Goal: Information Seeking & Learning: Learn about a topic

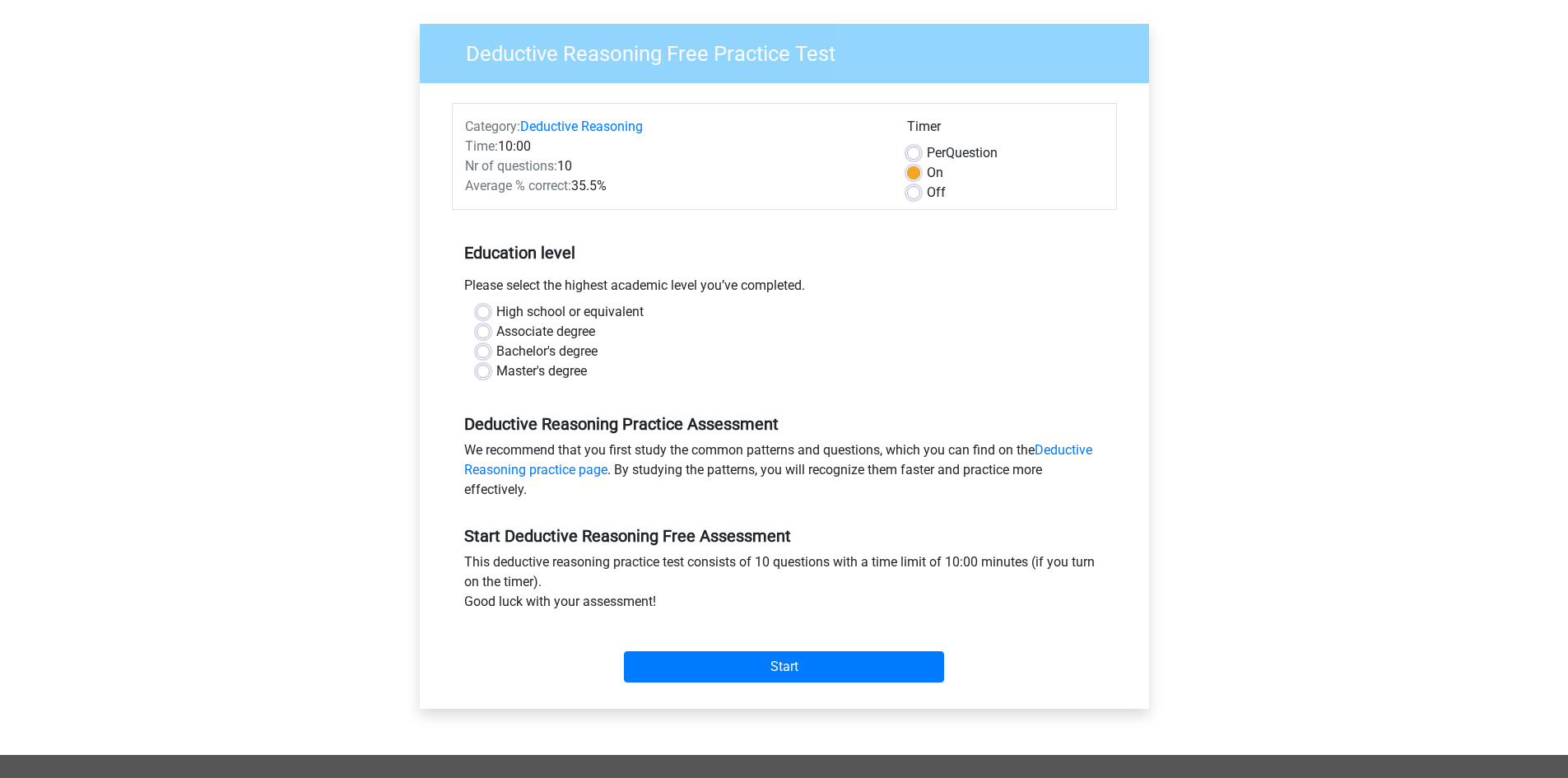
scroll to position [82, 0]
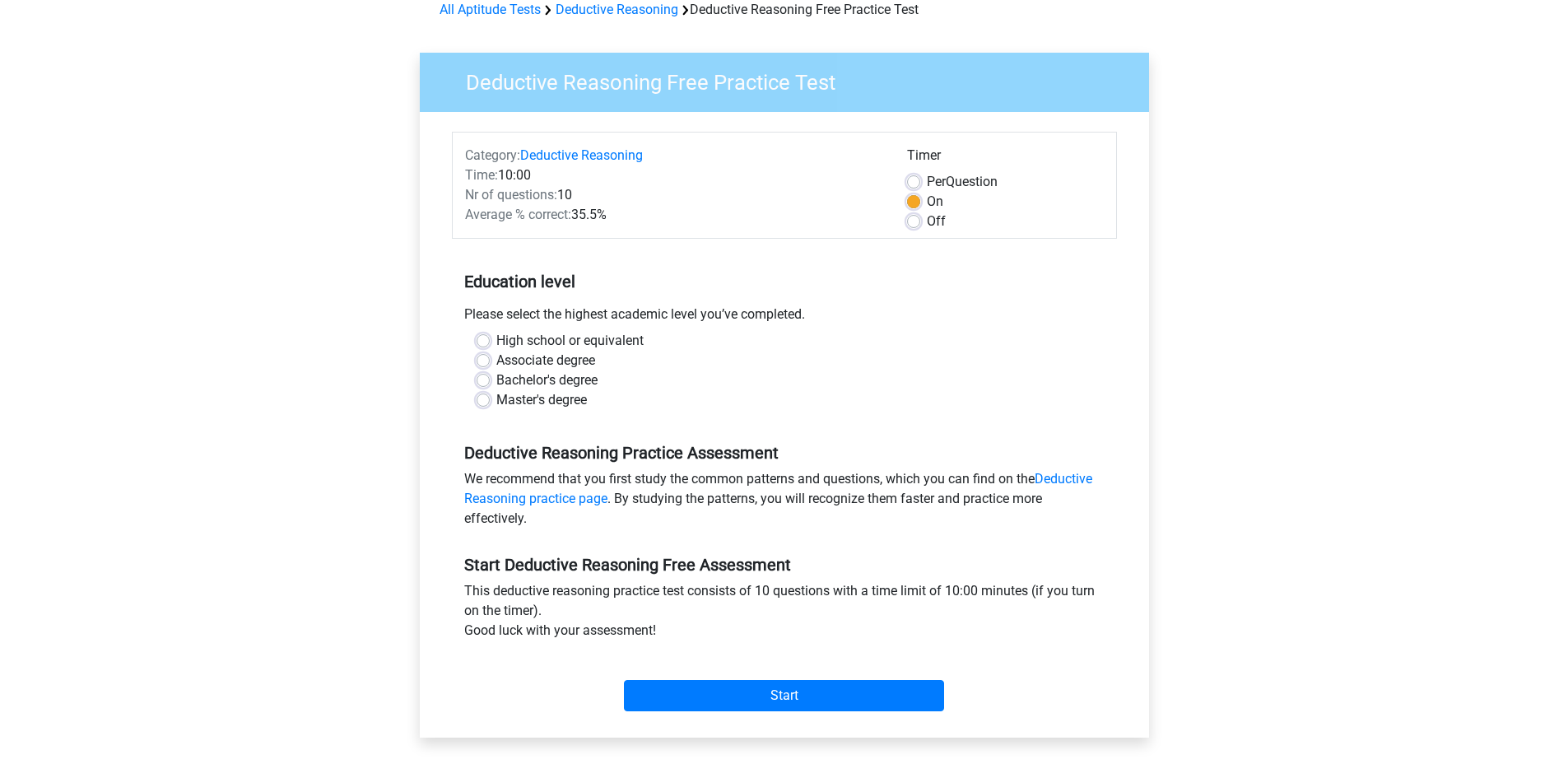
click at [312, 428] on div "Register Nederlands English" at bounding box center [784, 568] width 1568 height 1300
click at [1400, 187] on div "Register Nederlands English" at bounding box center [784, 568] width 1568 height 1300
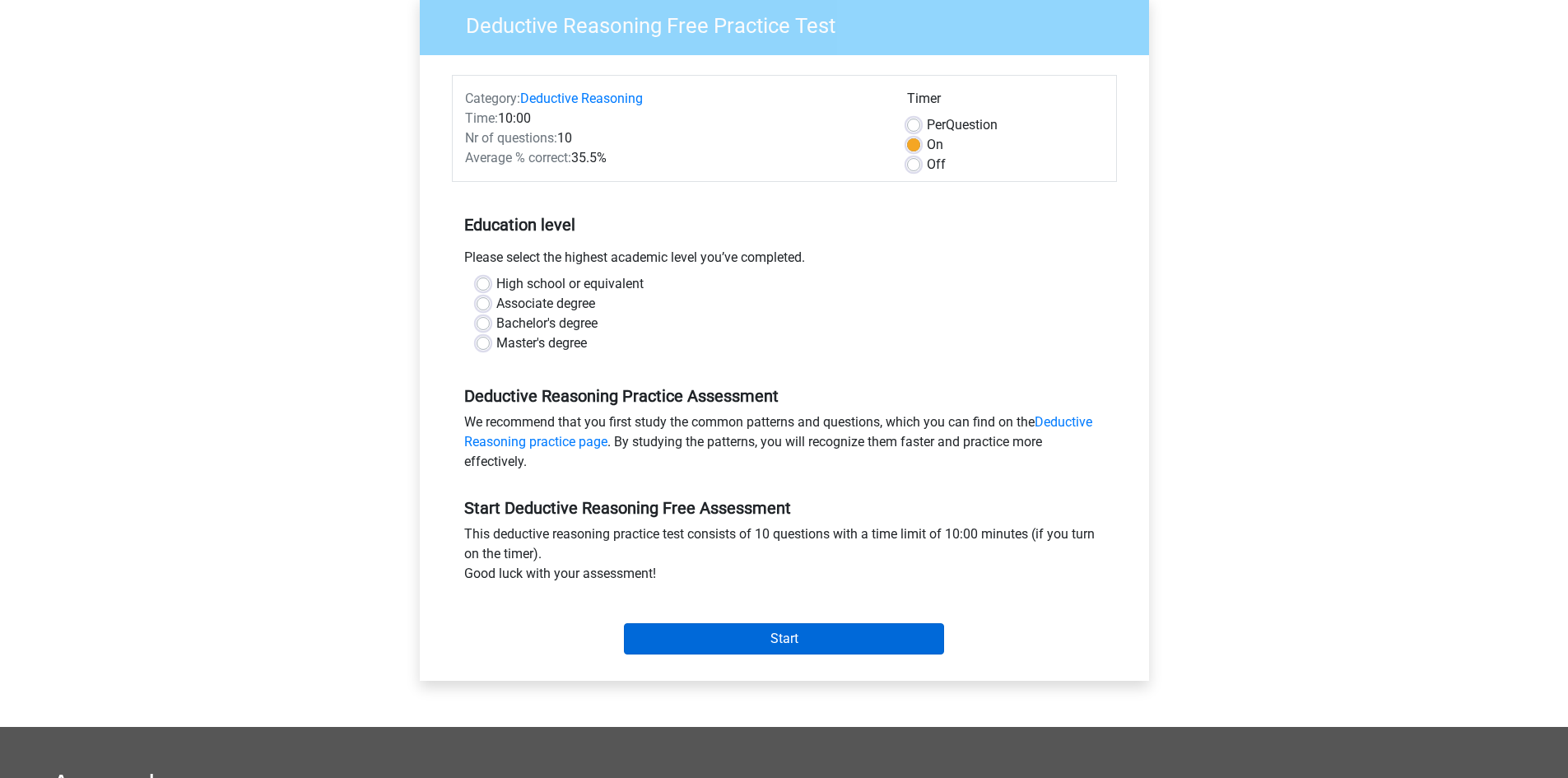
scroll to position [164, 0]
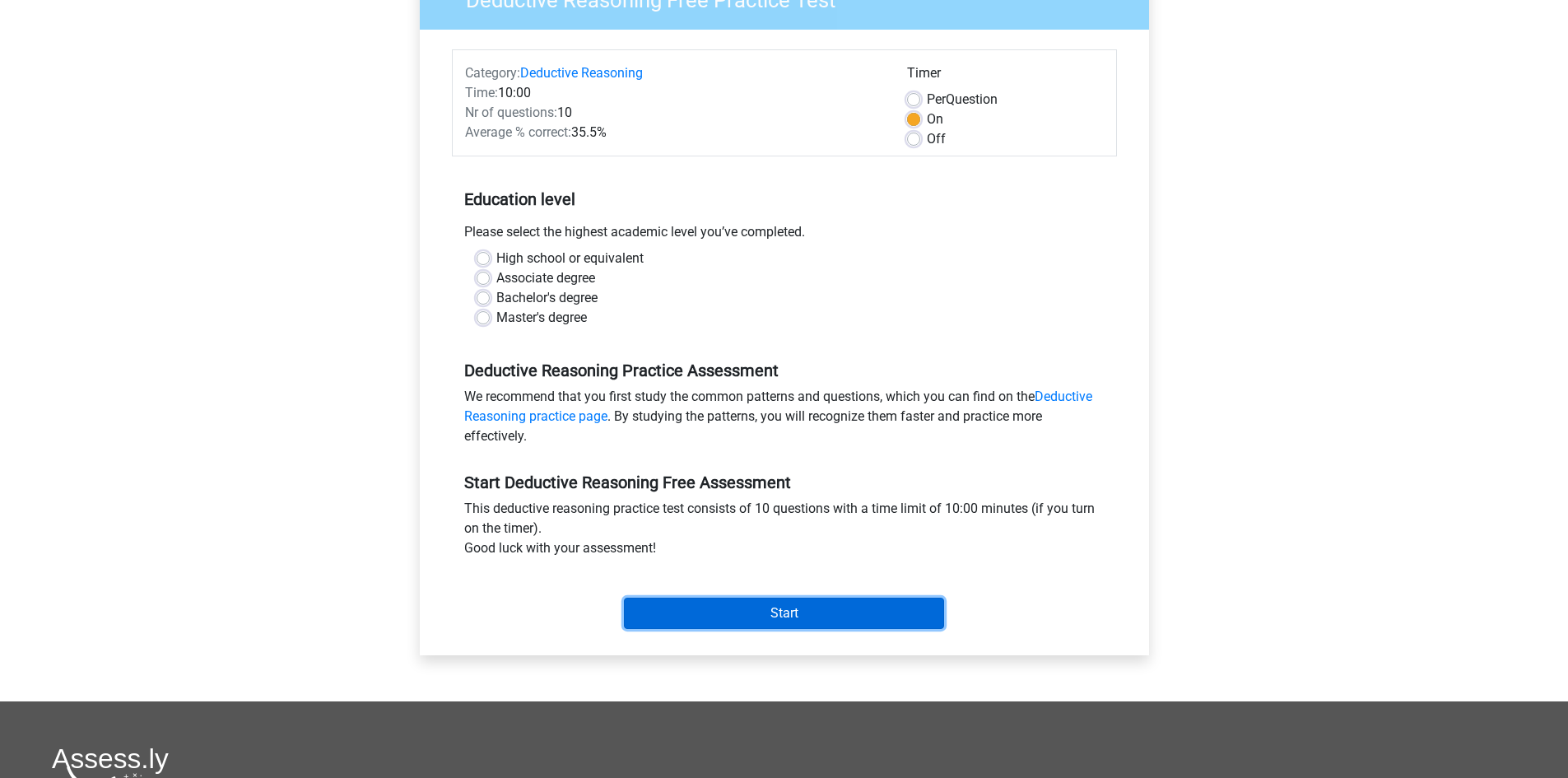
click at [701, 619] on input "Start" at bounding box center [784, 614] width 320 height 32
click at [781, 346] on div "Deductive Reasoning Practice Assessment We recommend that you first study the c…" at bounding box center [784, 396] width 665 height 112
click at [544, 304] on label "Bachelor's degree" at bounding box center [547, 298] width 101 height 20
click at [490, 304] on input "Bachelor's degree" at bounding box center [483, 296] width 13 height 17
radio input "true"
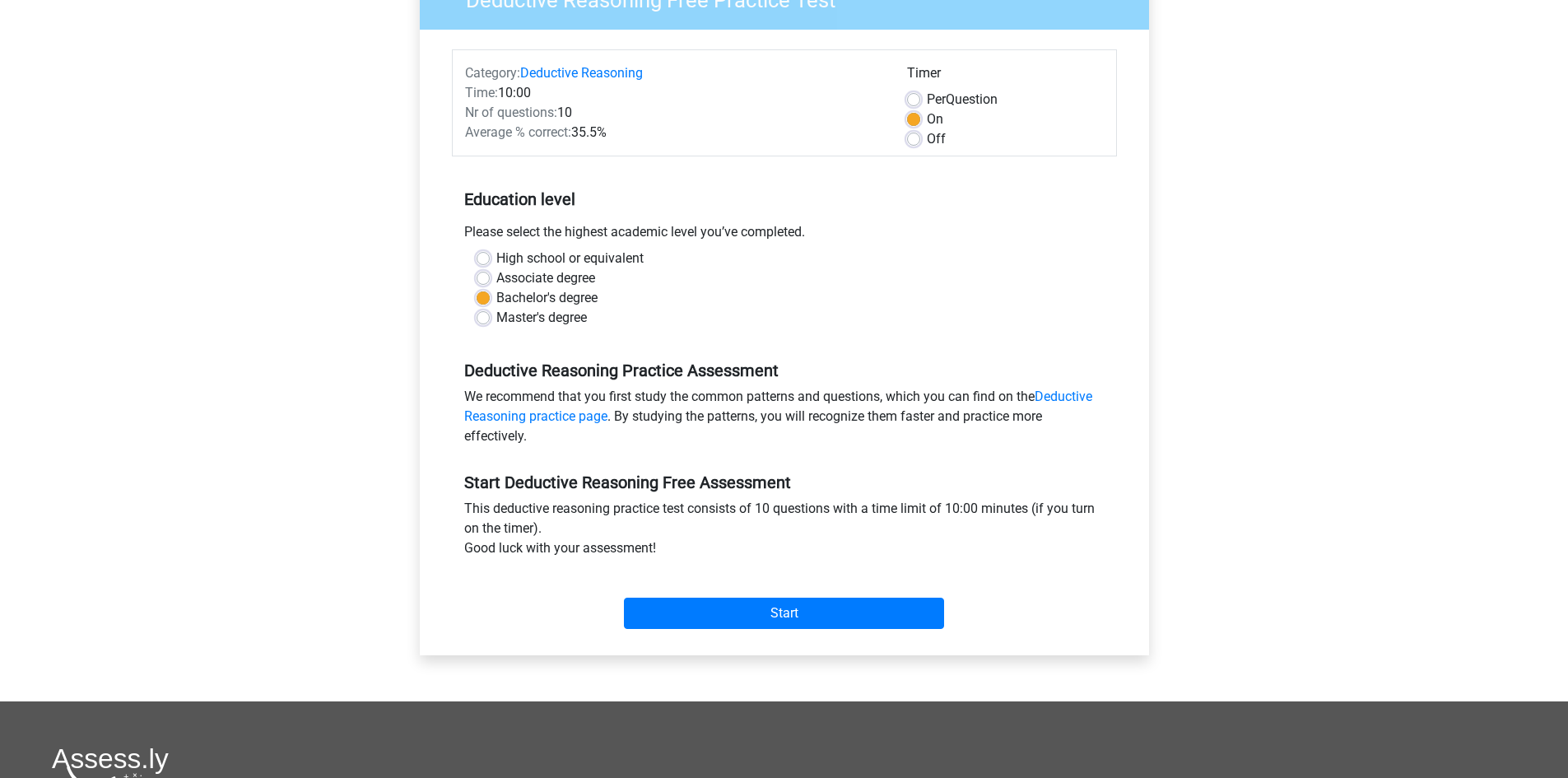
click at [498, 313] on label "Master's degree" at bounding box center [541, 318] width 90 height 20
click at [490, 313] on input "Master's degree" at bounding box center [483, 316] width 13 height 17
radio input "true"
drag, startPoint x: 735, startPoint y: 629, endPoint x: 735, endPoint y: 614, distance: 15.0
click at [735, 626] on div "Start" at bounding box center [784, 599] width 665 height 71
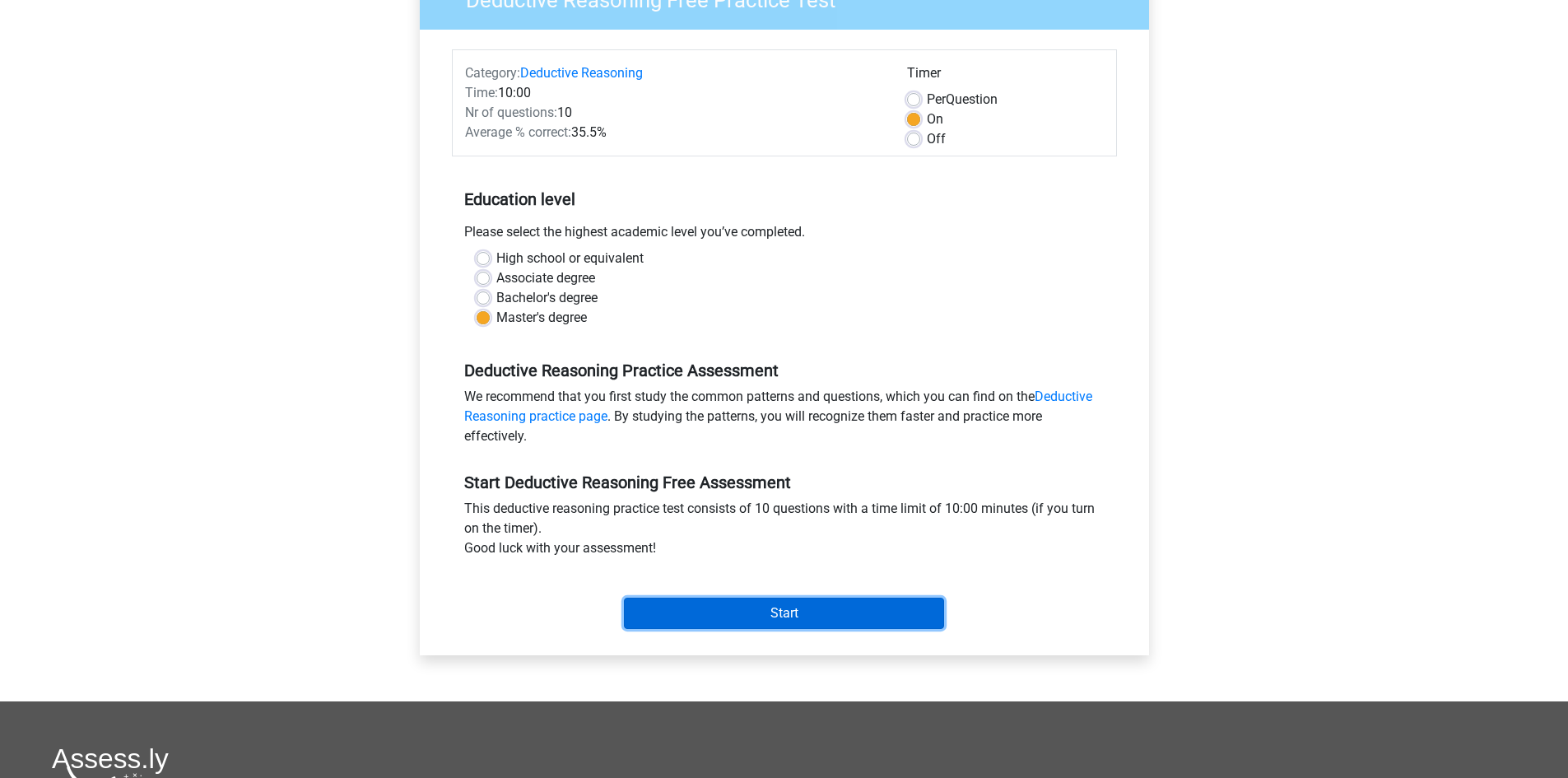
click at [734, 611] on input "Start" at bounding box center [784, 614] width 320 height 32
click at [704, 620] on input "Start" at bounding box center [784, 614] width 320 height 32
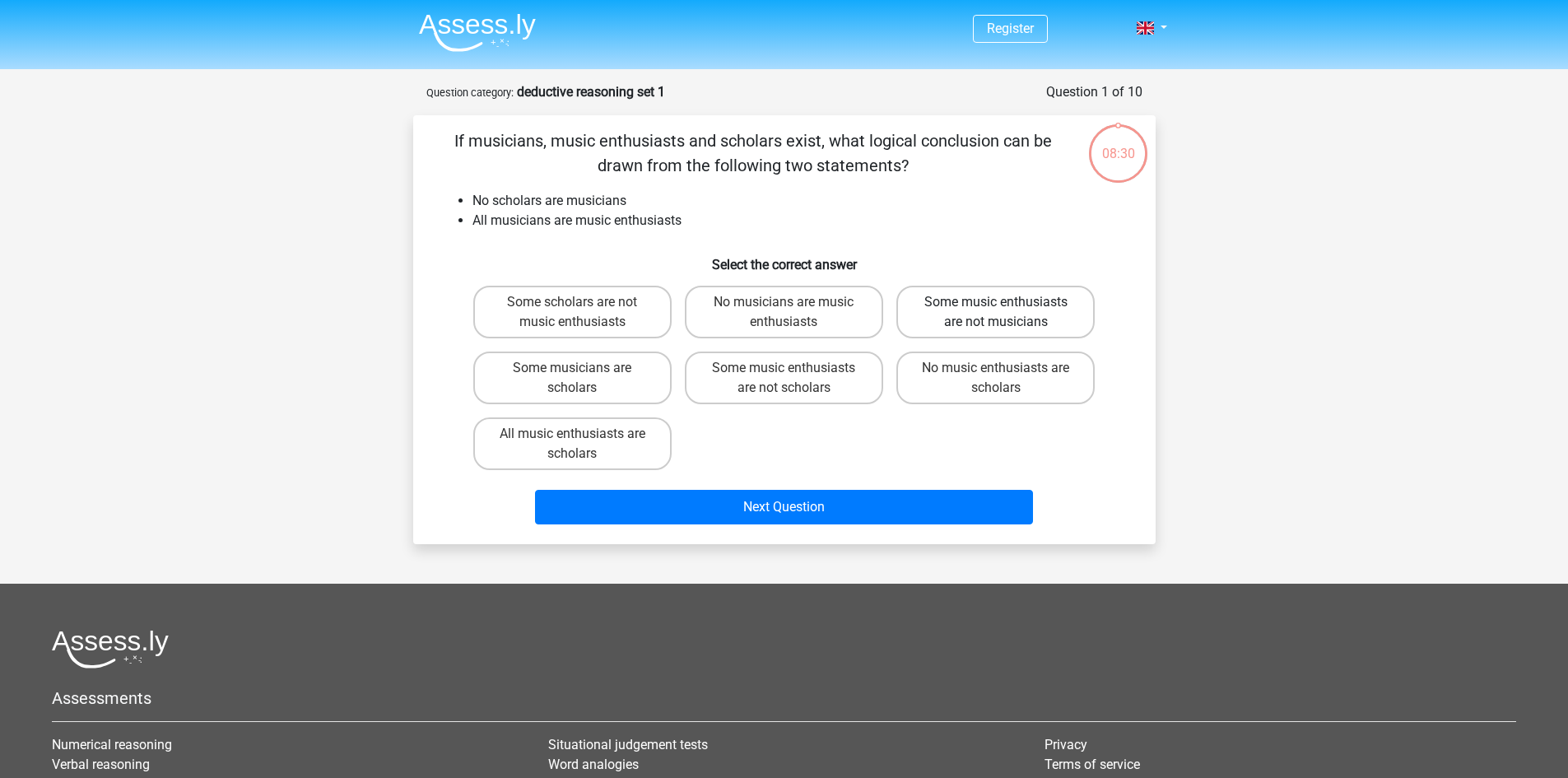
click at [943, 326] on label "Some music enthusiasts are not musicians" at bounding box center [995, 311] width 198 height 52
click at [996, 313] on input "Some music enthusiasts are not musicians" at bounding box center [1001, 307] width 11 height 11
radio input "true"
click at [709, 386] on label "Some music enthusiasts are not scholars" at bounding box center [784, 377] width 198 height 52
click at [784, 379] on input "Some music enthusiasts are not scholars" at bounding box center [789, 373] width 11 height 11
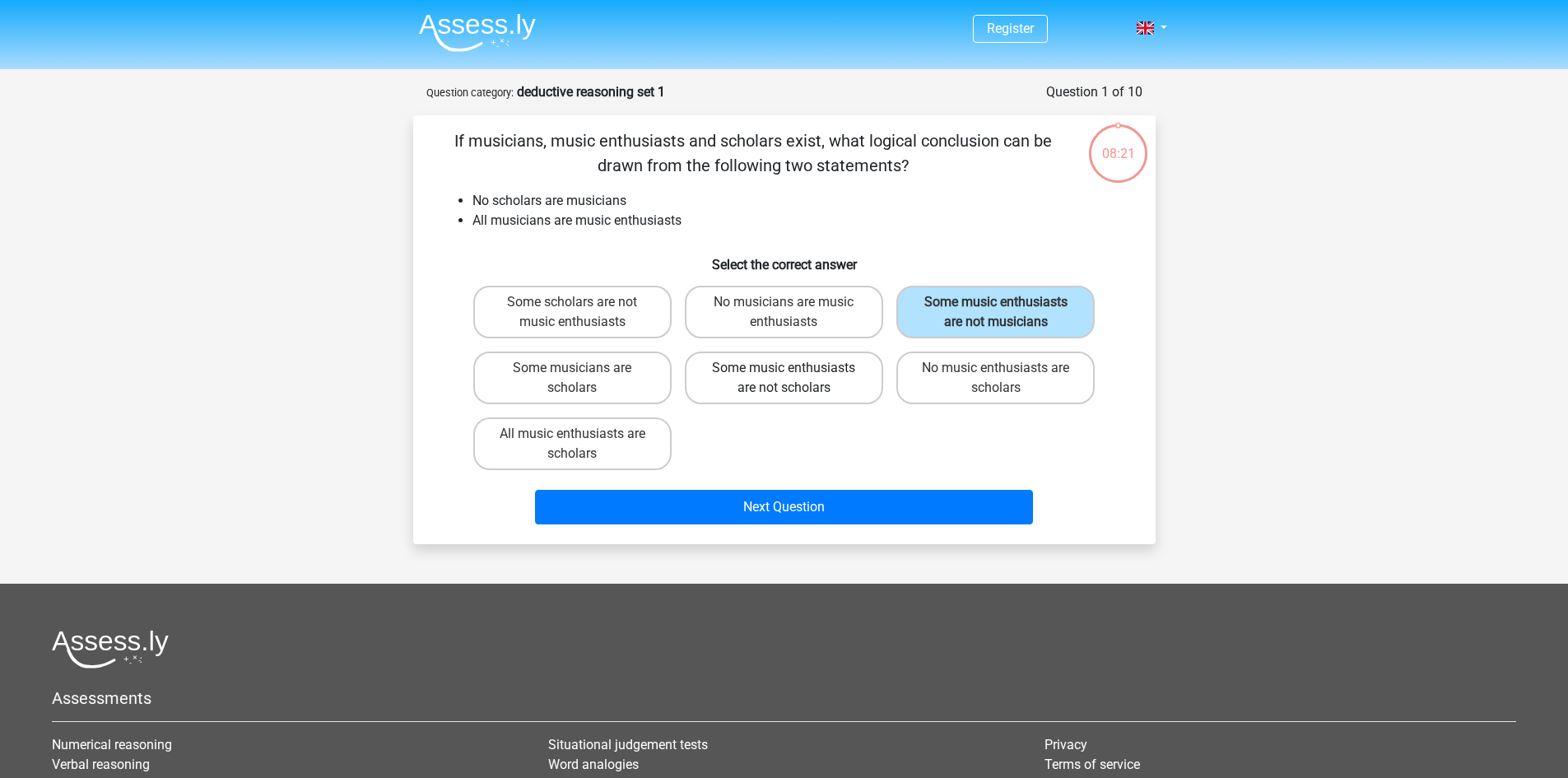
radio input "true"
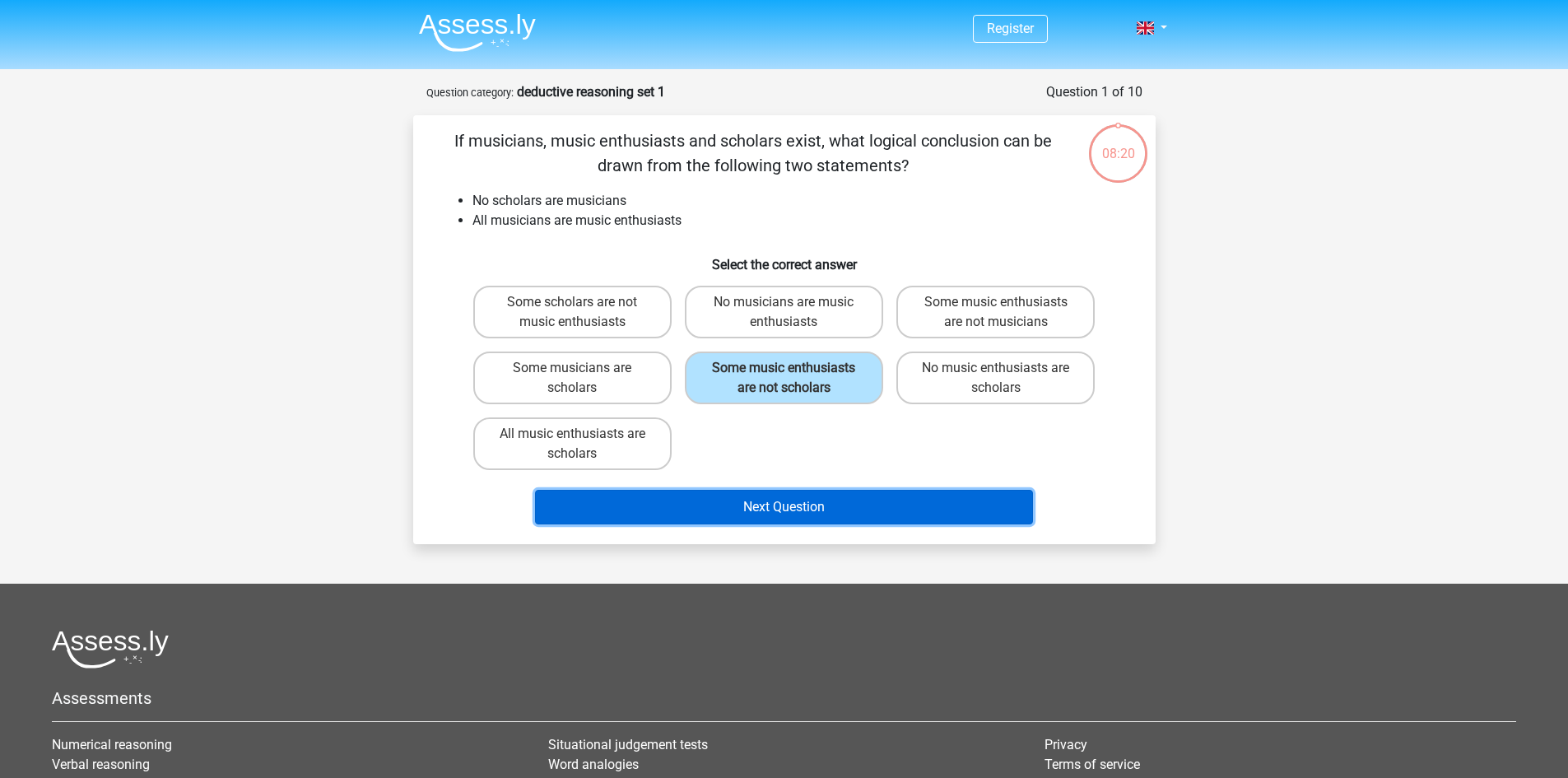
click at [725, 501] on button "Next Question" at bounding box center [784, 507] width 498 height 35
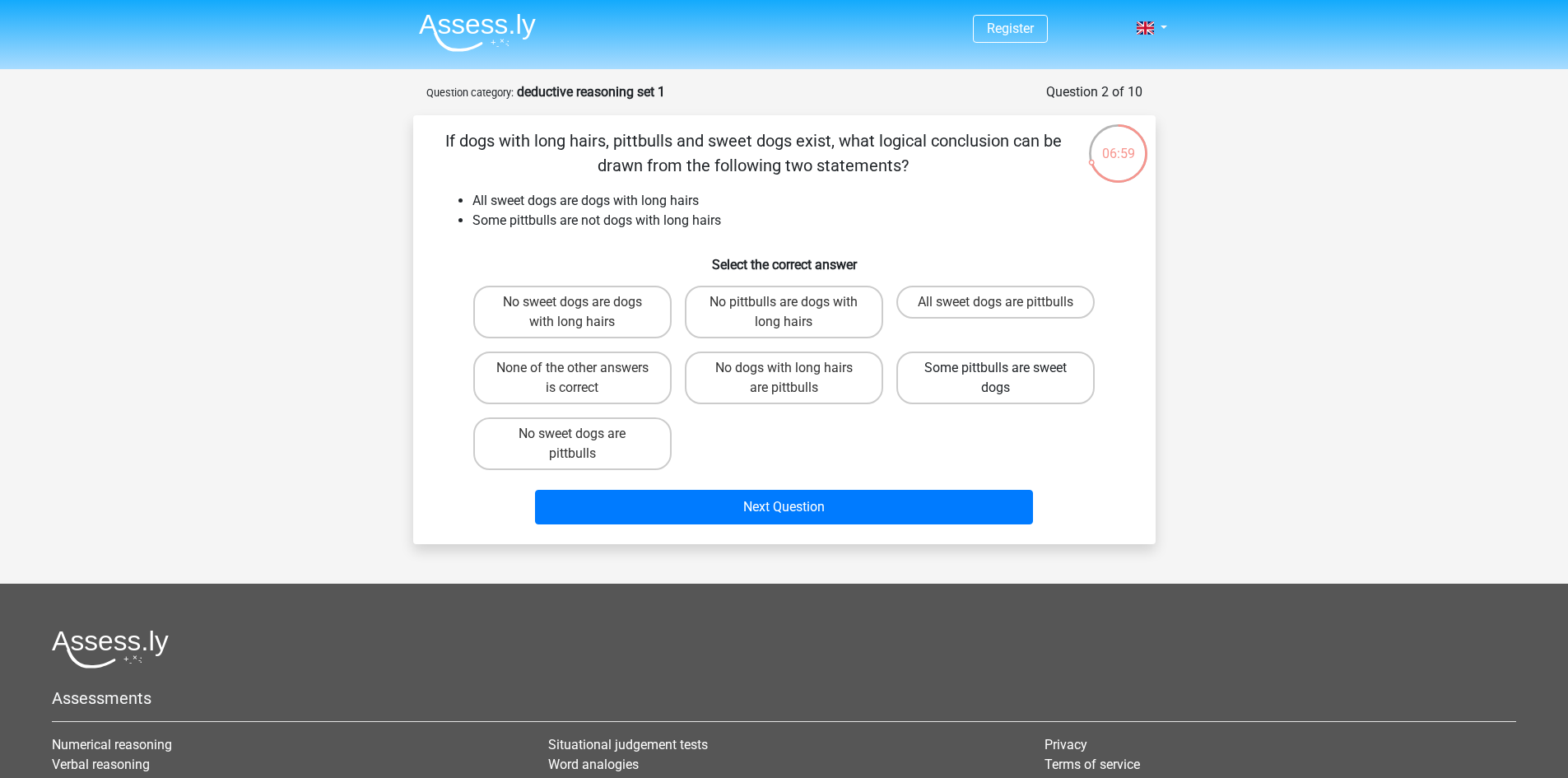
click at [940, 396] on label "Some pittbulls are sweet dogs" at bounding box center [995, 377] width 198 height 52
click at [996, 379] on input "Some pittbulls are sweet dogs" at bounding box center [1001, 373] width 11 height 11
radio input "true"
click at [940, 396] on label "Some pittbulls are sweet dogs" at bounding box center [995, 377] width 198 height 52
click at [996, 379] on input "Some pittbulls are sweet dogs" at bounding box center [1001, 373] width 11 height 11
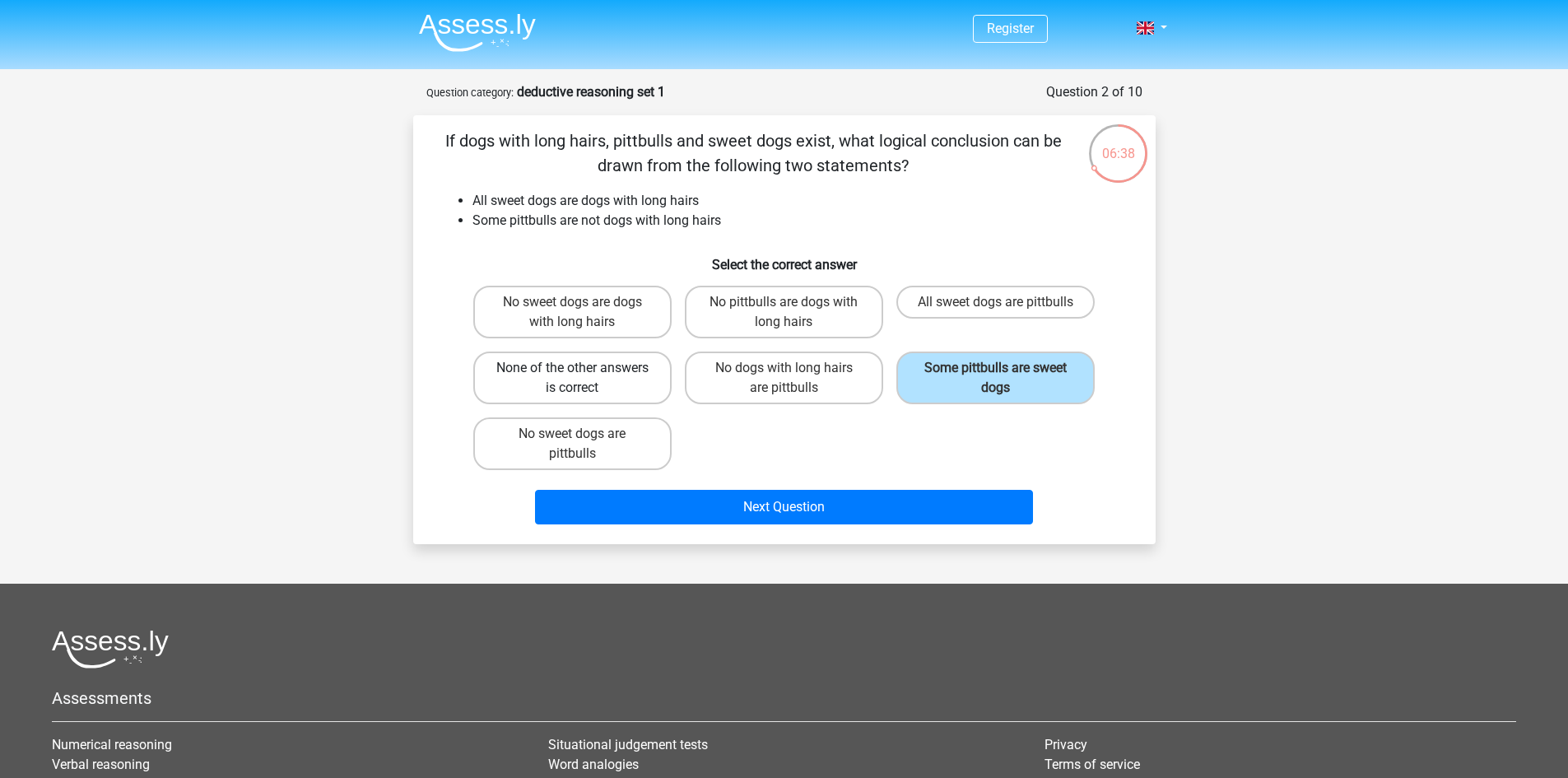
click at [611, 399] on label "None of the other answers is correct" at bounding box center [572, 377] width 198 height 52
click at [583, 379] on input "None of the other answers is correct" at bounding box center [577, 373] width 11 height 11
radio input "true"
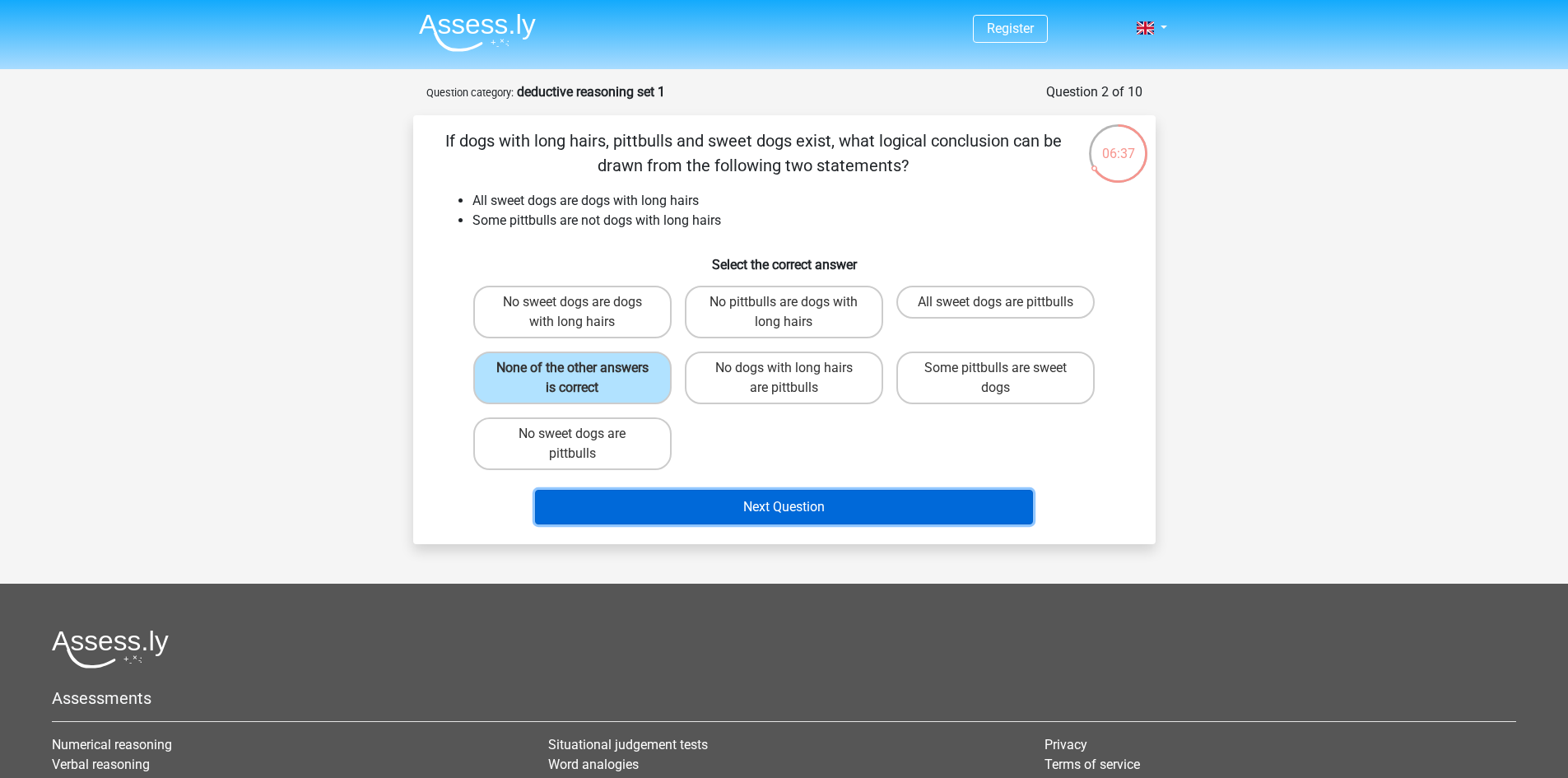
click at [641, 510] on button "Next Question" at bounding box center [784, 507] width 498 height 35
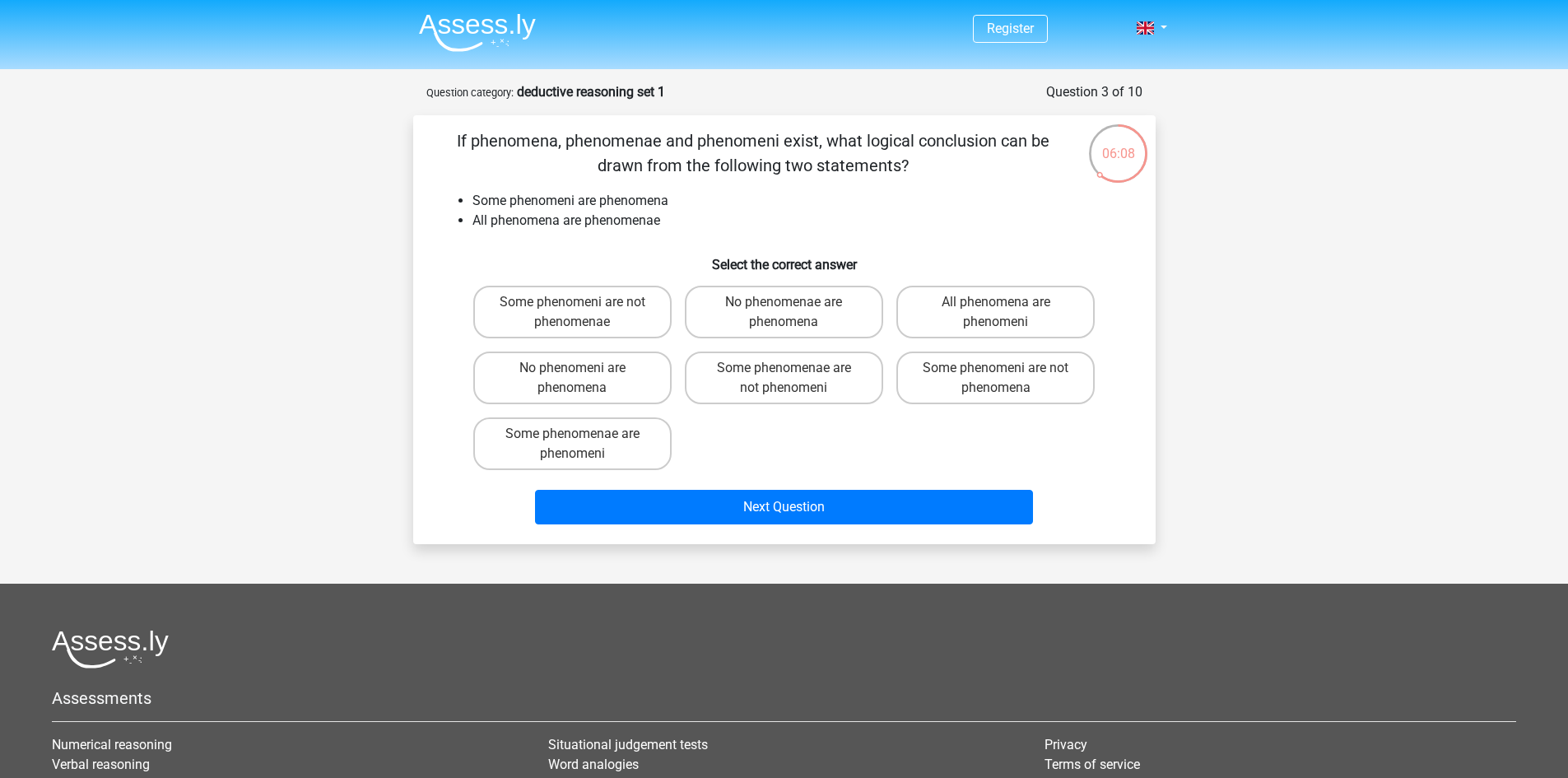
click at [578, 312] on input "Some phenomeni are not phenomenae" at bounding box center [577, 307] width 11 height 11
radio input "true"
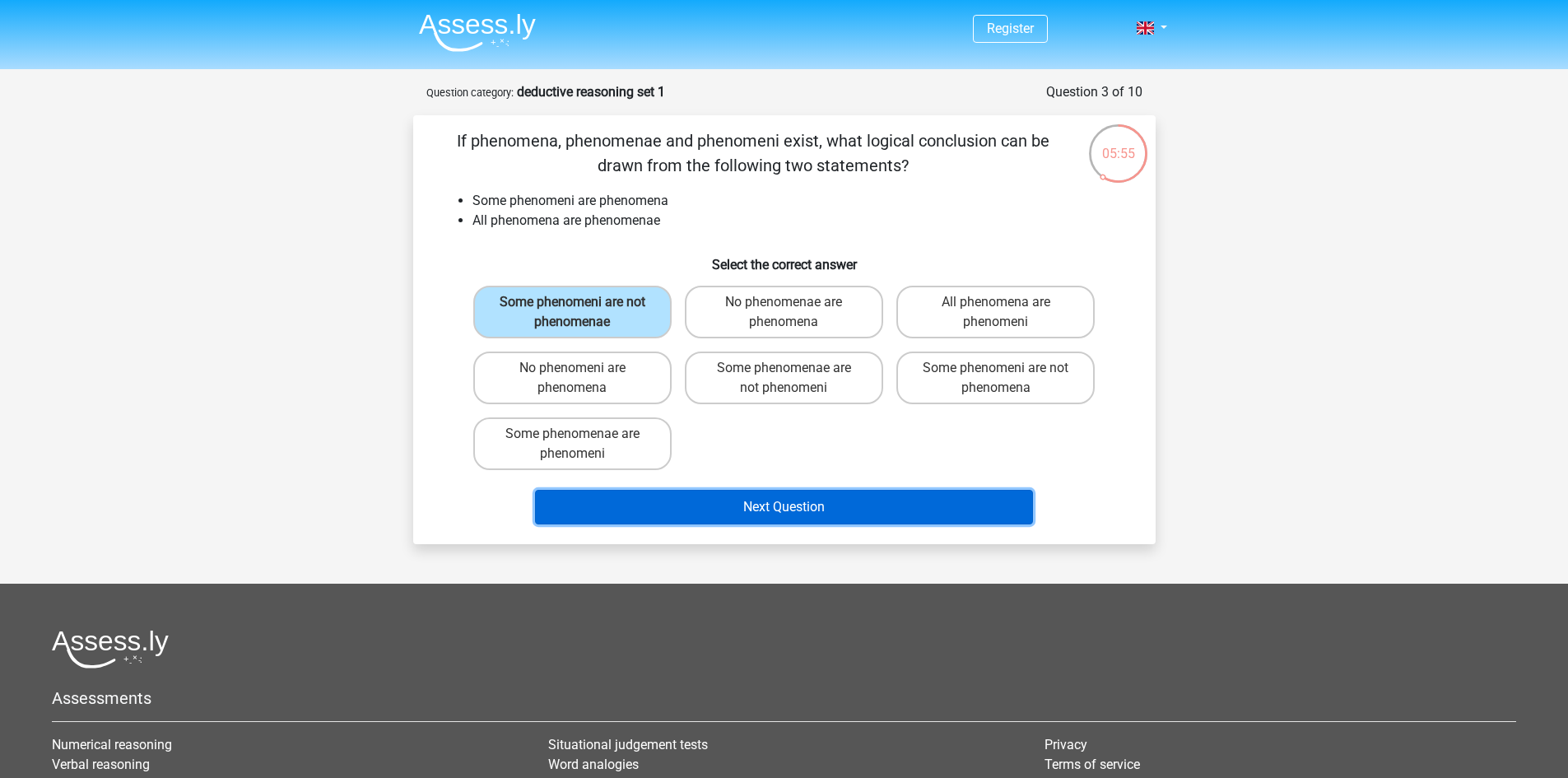
click at [716, 511] on button "Next Question" at bounding box center [784, 507] width 498 height 35
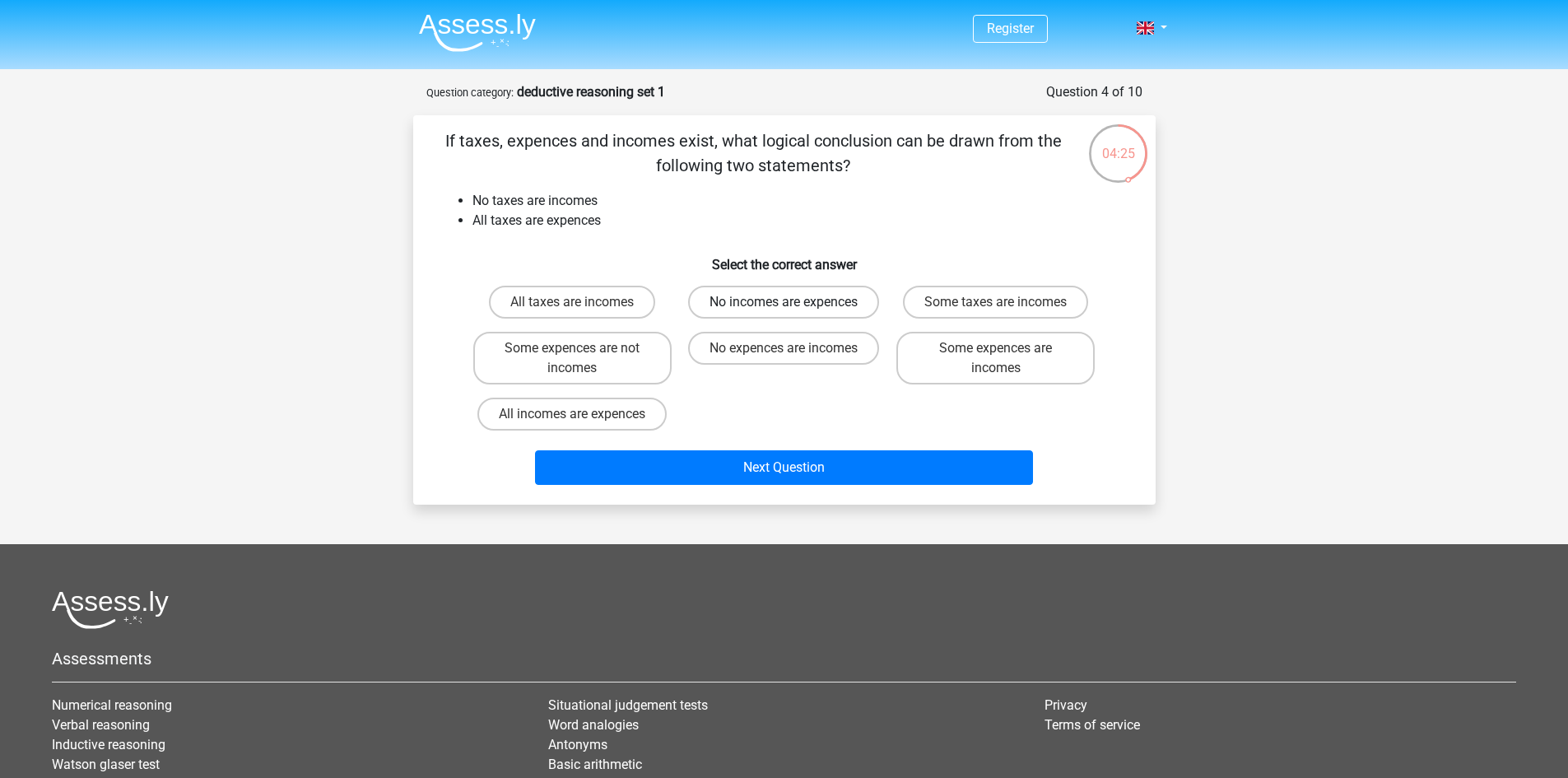
click at [726, 306] on label "No incomes are expences" at bounding box center [784, 302] width 191 height 33
click at [784, 306] on input "No incomes are expences" at bounding box center [789, 307] width 11 height 11
radio input "true"
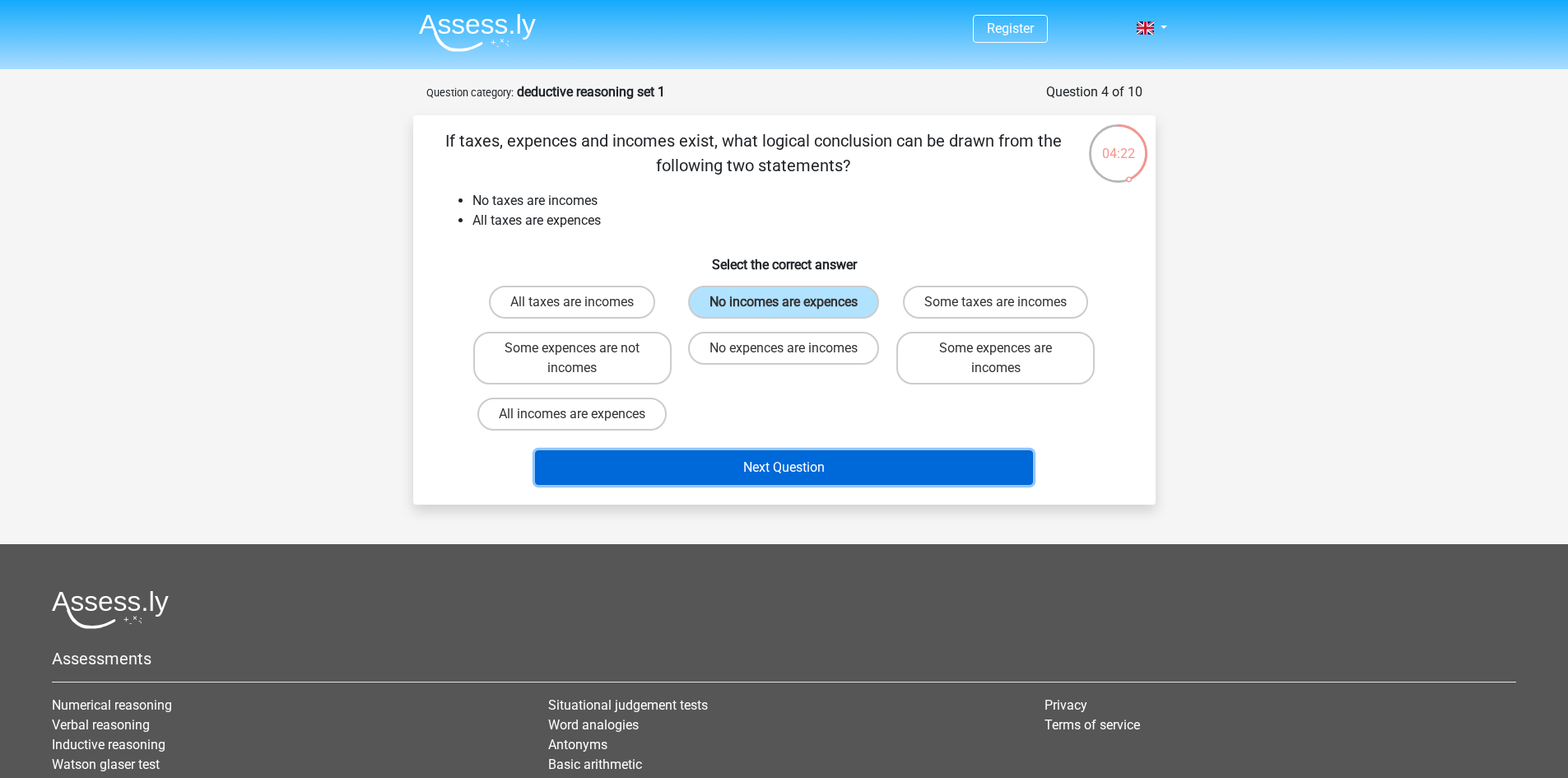
click at [775, 473] on button "Next Question" at bounding box center [784, 467] width 498 height 35
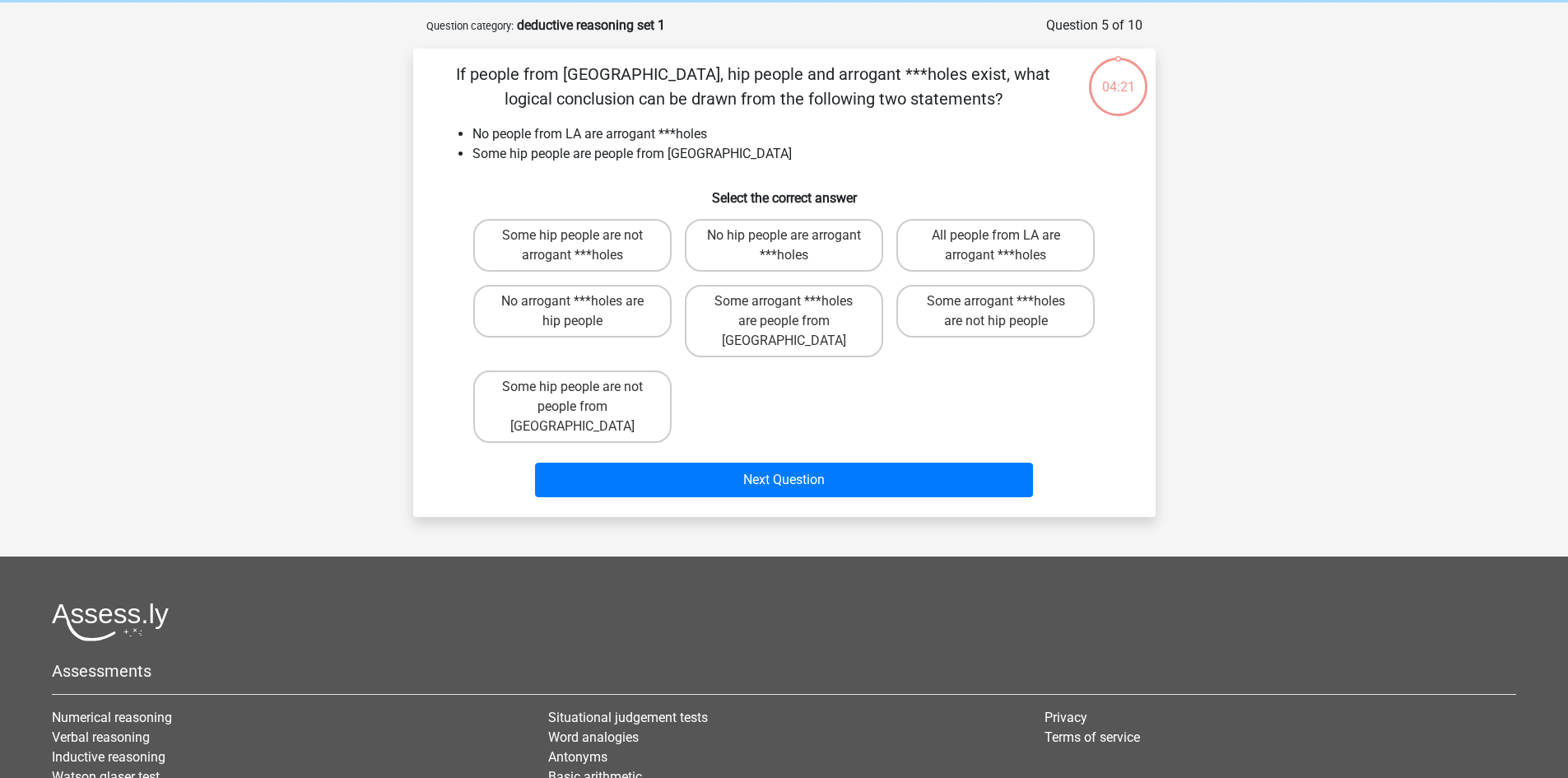
scroll to position [82, 0]
